Goal: Find contact information: Obtain details needed to contact an individual or organization

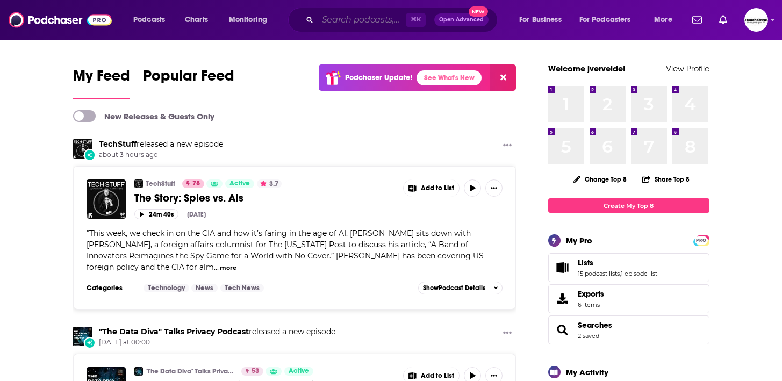
click at [359, 15] on input "Search podcasts, credits, & more..." at bounding box center [362, 19] width 88 height 17
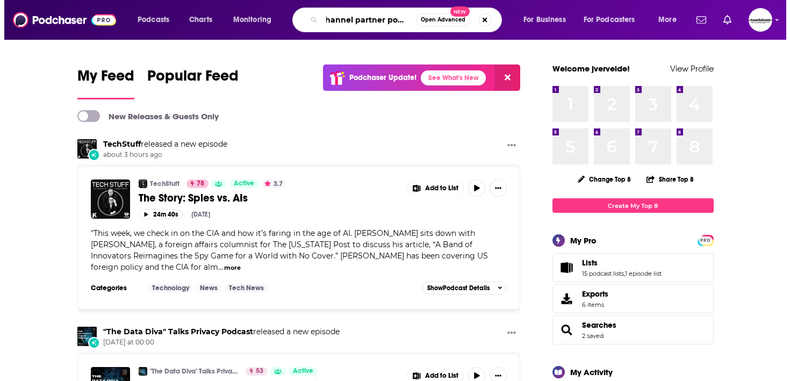
scroll to position [0, 13]
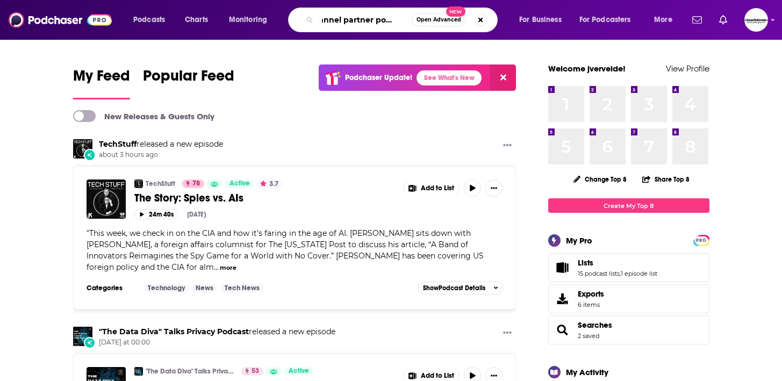
type input "channel partner podcast"
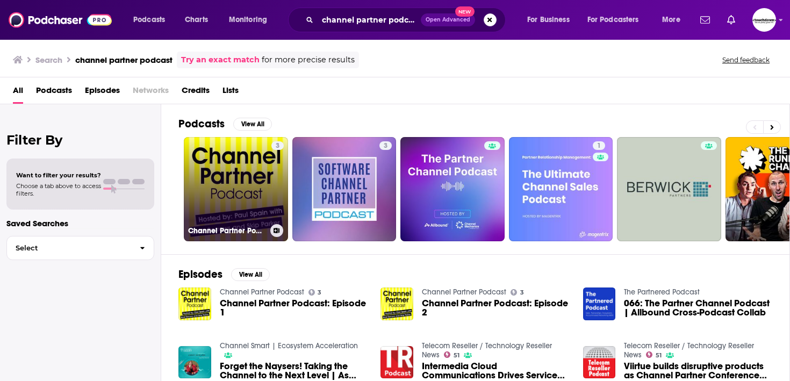
click at [192, 206] on link "3 Channel Partner Podcast" at bounding box center [236, 189] width 104 height 104
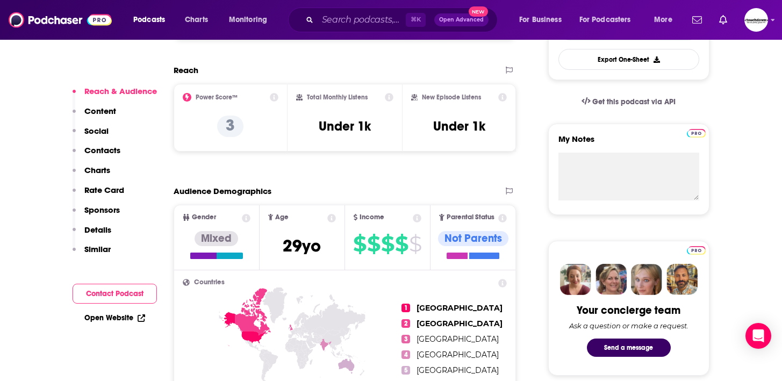
scroll to position [316, 0]
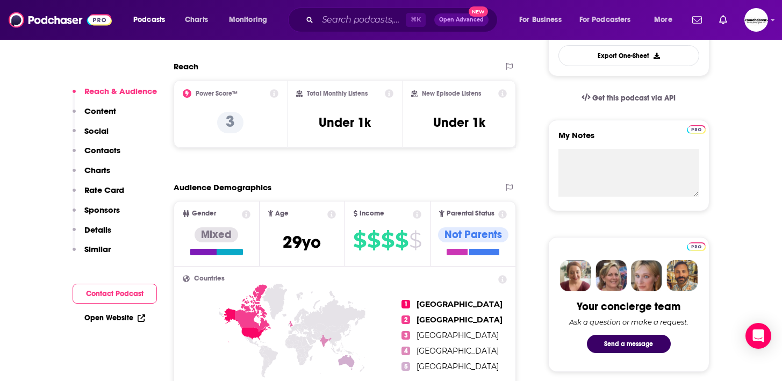
click at [107, 317] on link "Open Website" at bounding box center [114, 317] width 61 height 9
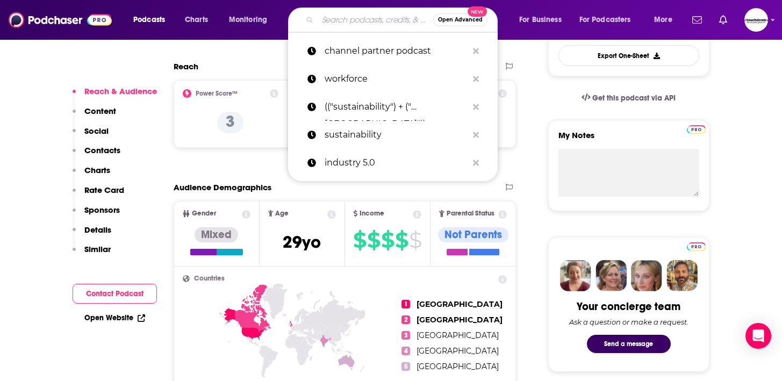
click at [351, 16] on input "Search podcasts, credits, & more..." at bounding box center [376, 19] width 116 height 17
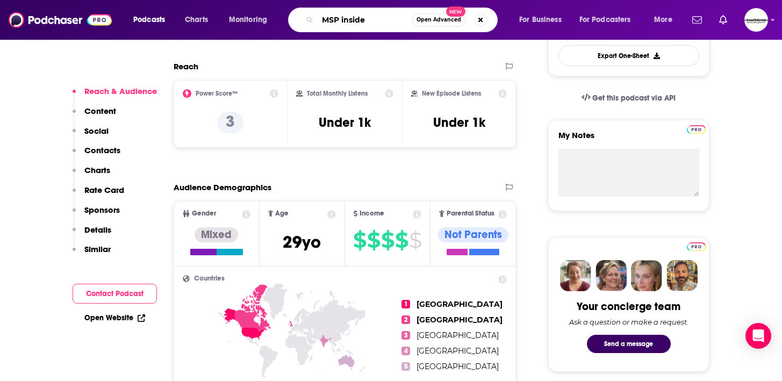
type input "MSP insider"
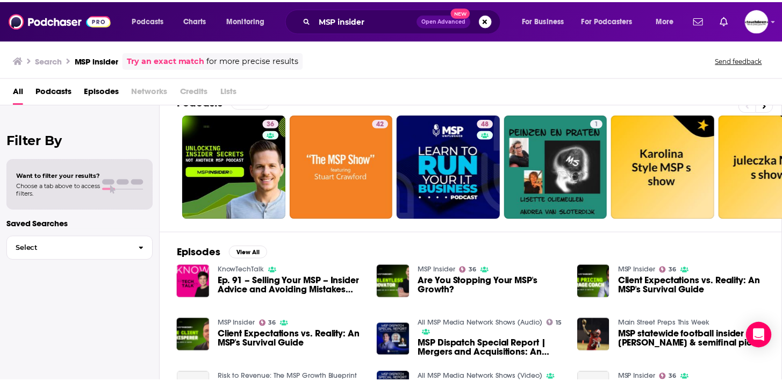
scroll to position [25, 0]
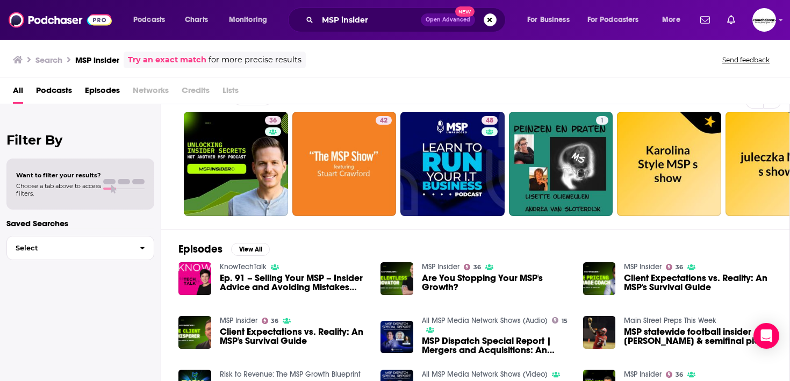
click at [278, 336] on span "Client Expectations vs. Reality: An MSP's Survival Guide" at bounding box center [294, 336] width 148 height 18
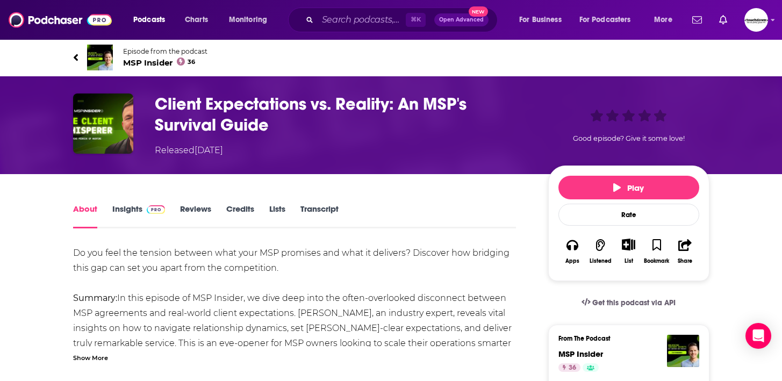
click at [142, 61] on span "MSP Insider 36" at bounding box center [165, 62] width 84 height 10
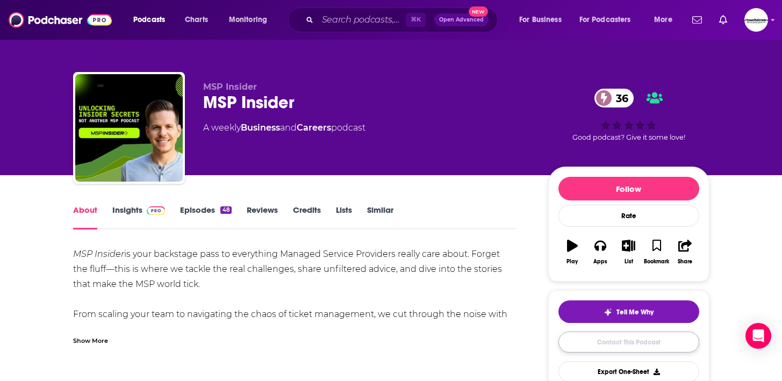
click at [585, 340] on link "Contact This Podcast" at bounding box center [628, 342] width 141 height 21
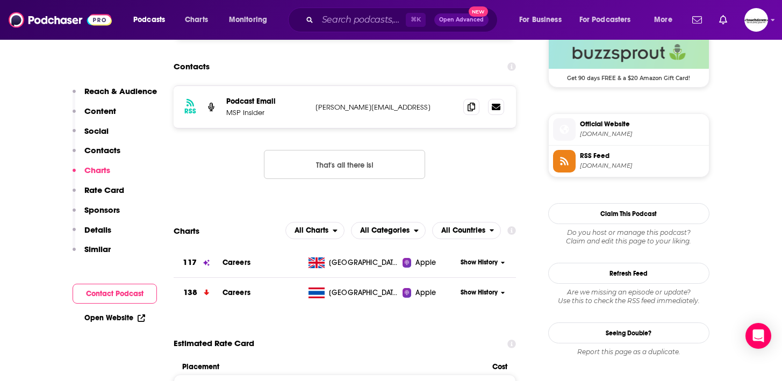
scroll to position [806, 0]
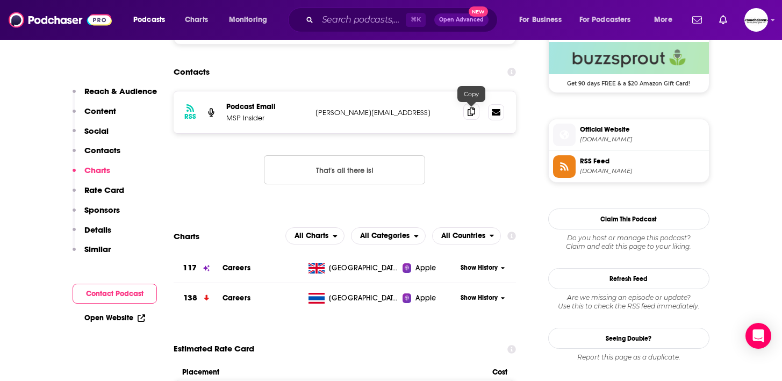
click at [468, 116] on icon at bounding box center [472, 111] width 8 height 9
